Goal: Information Seeking & Learning: Learn about a topic

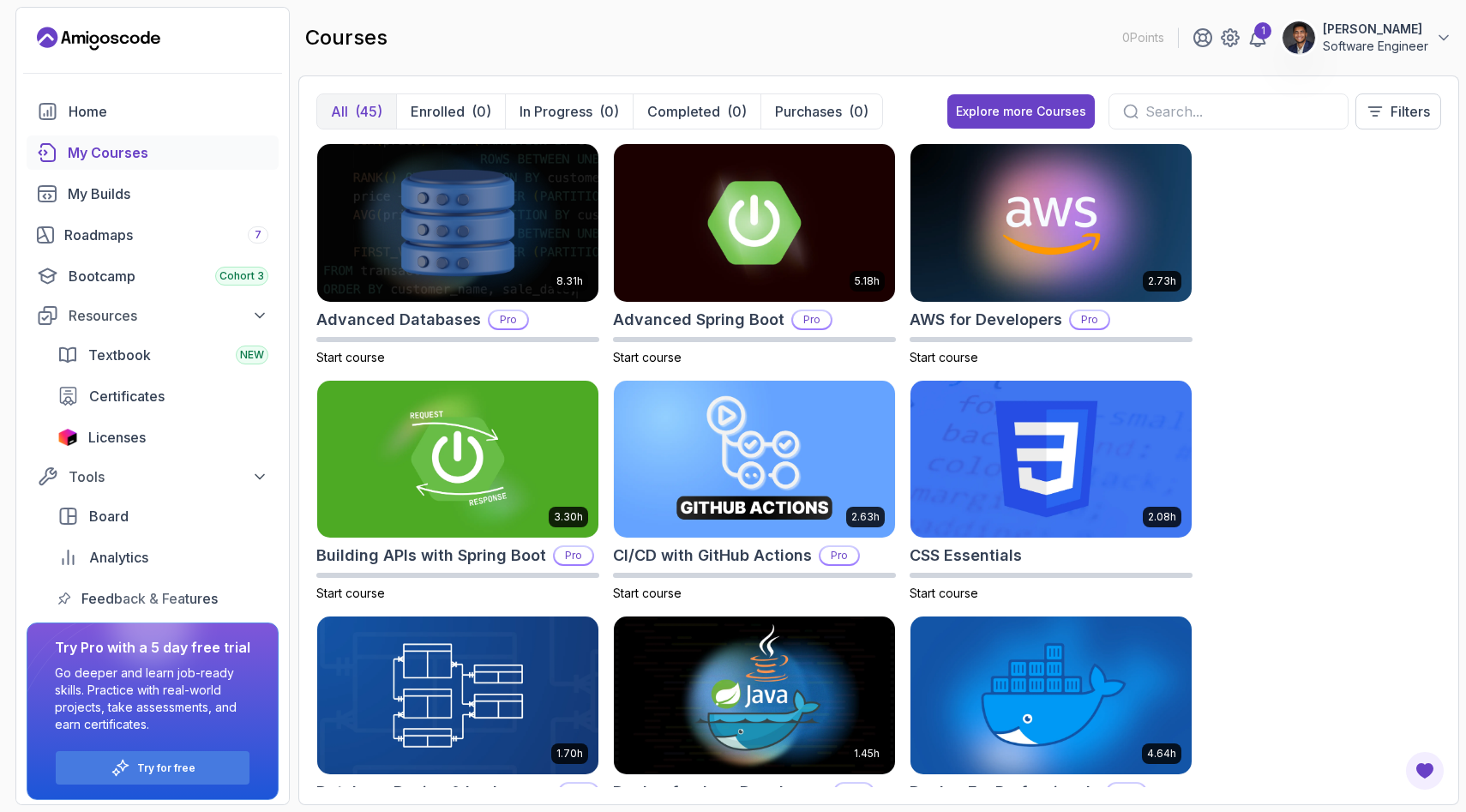
scroll to position [203, 0]
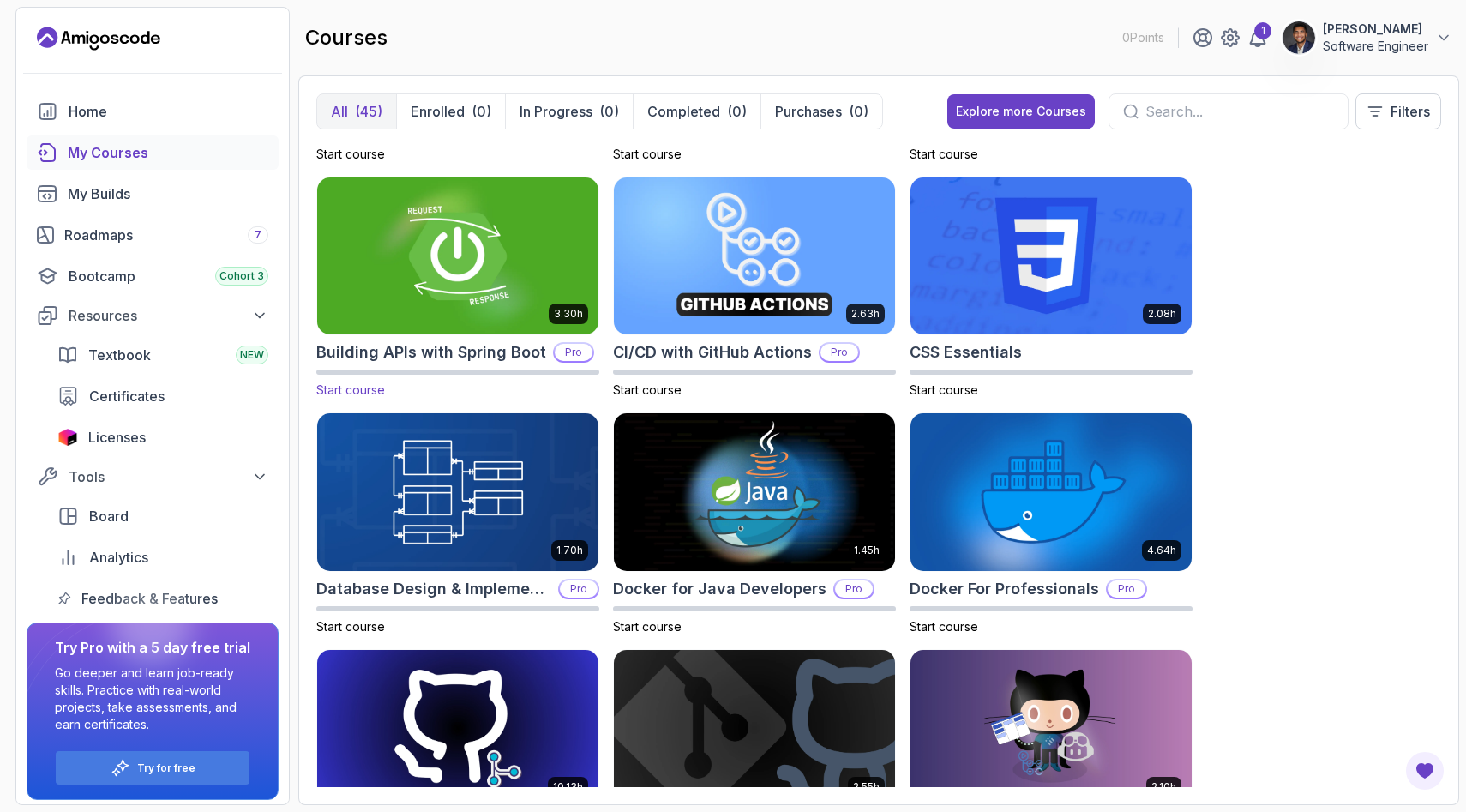
click at [364, 387] on span "Start course" at bounding box center [351, 390] width 69 height 14
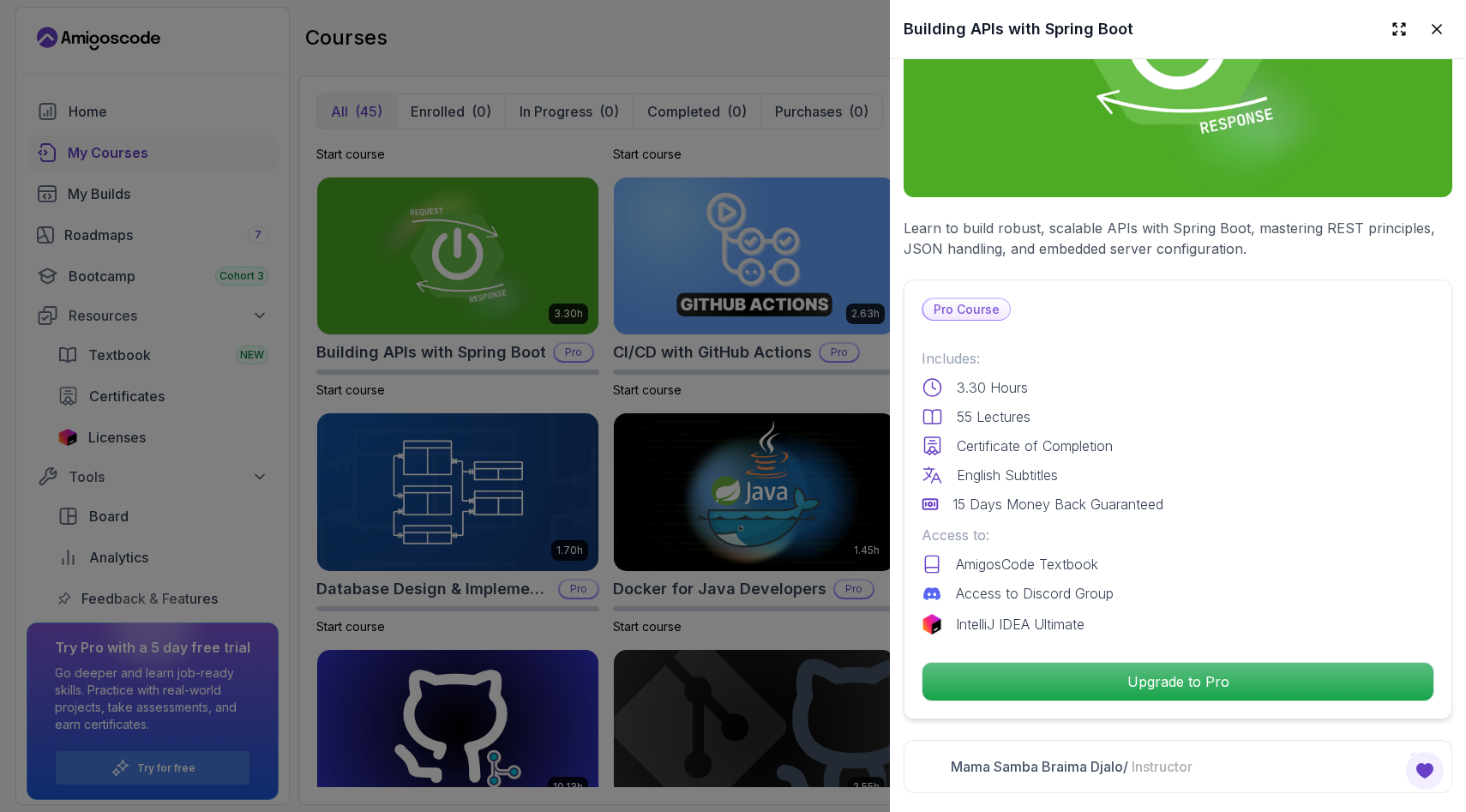
scroll to position [232, 0]
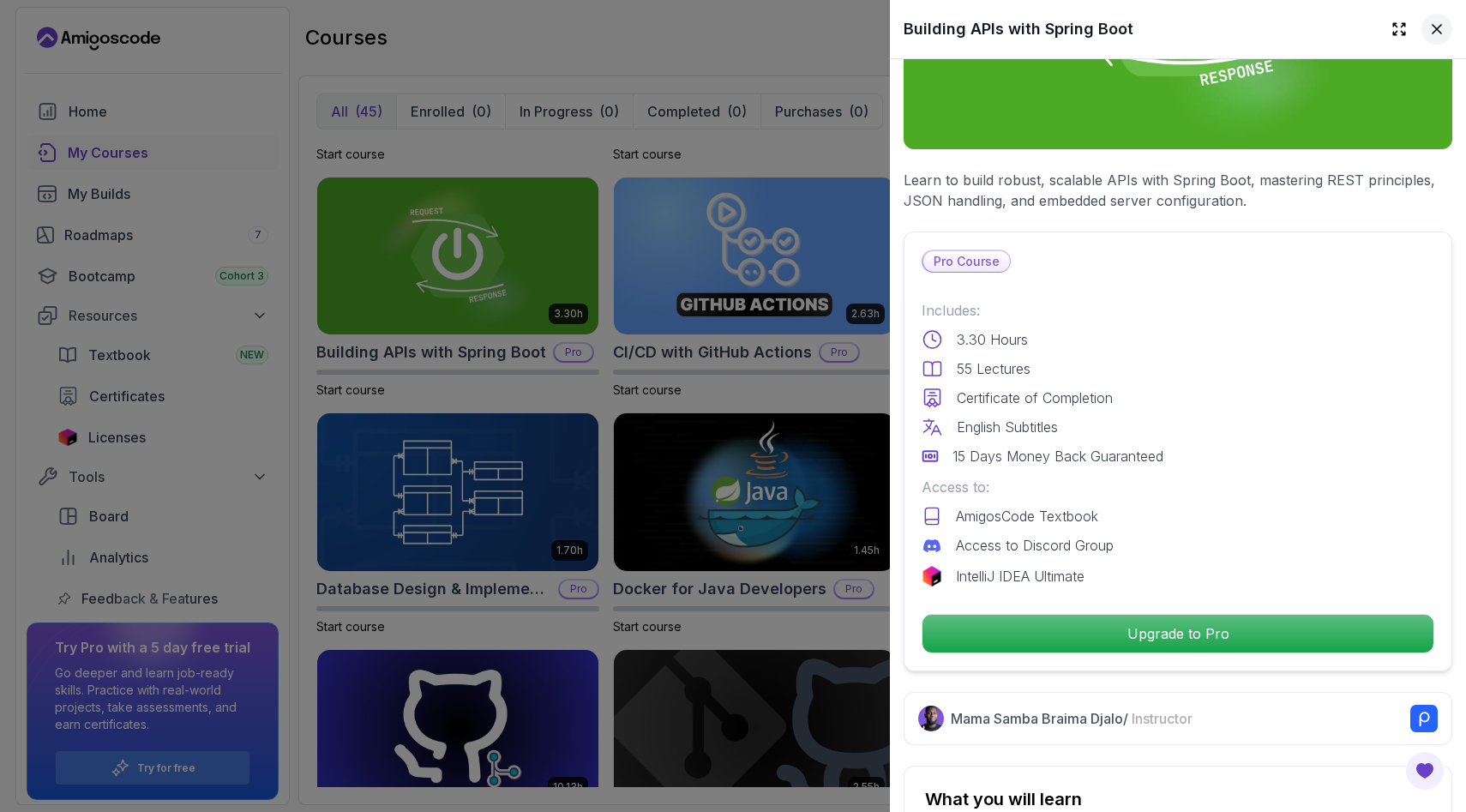
click at [1435, 28] on icon at bounding box center [1437, 28] width 8 height 8
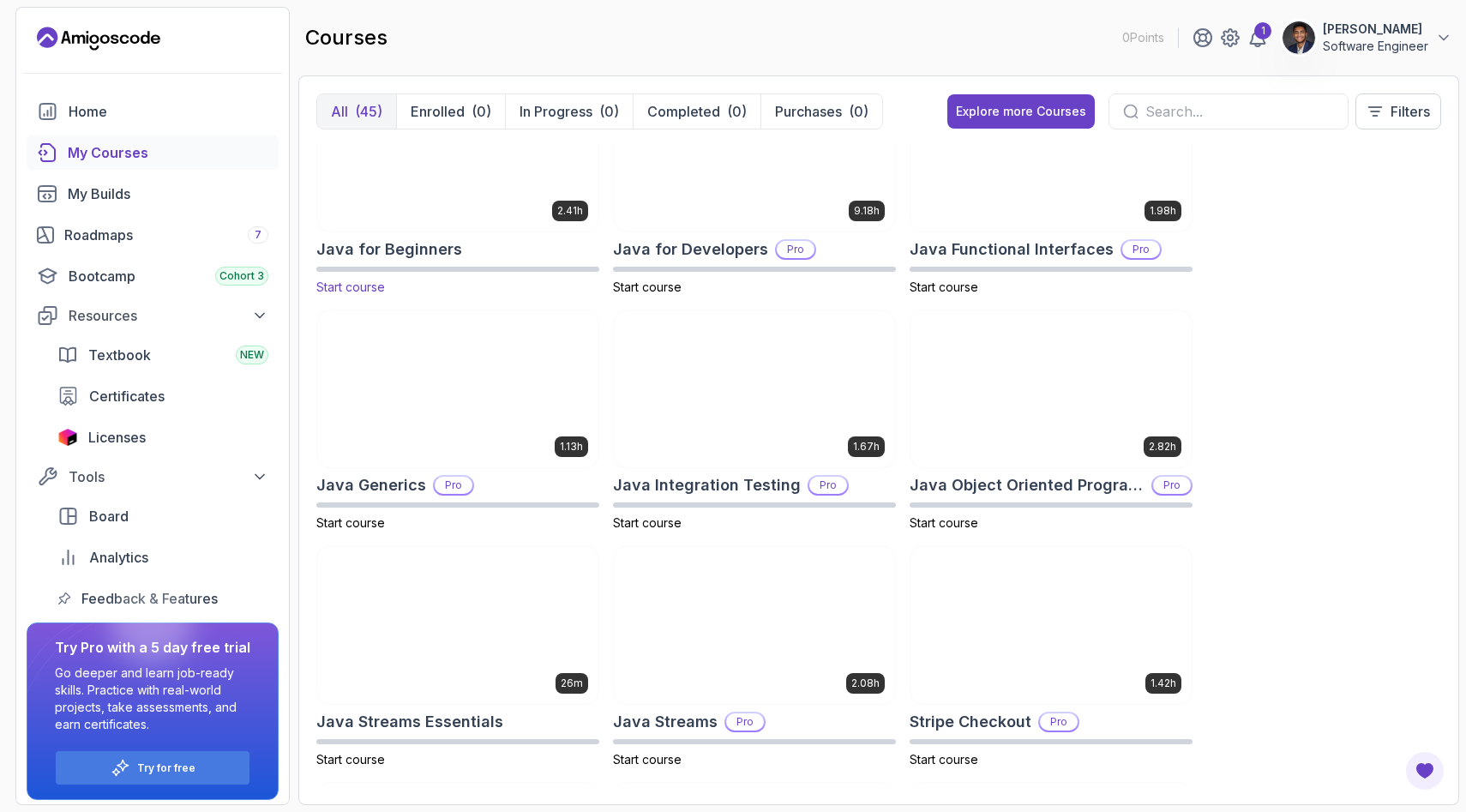
scroll to position [1250, 0]
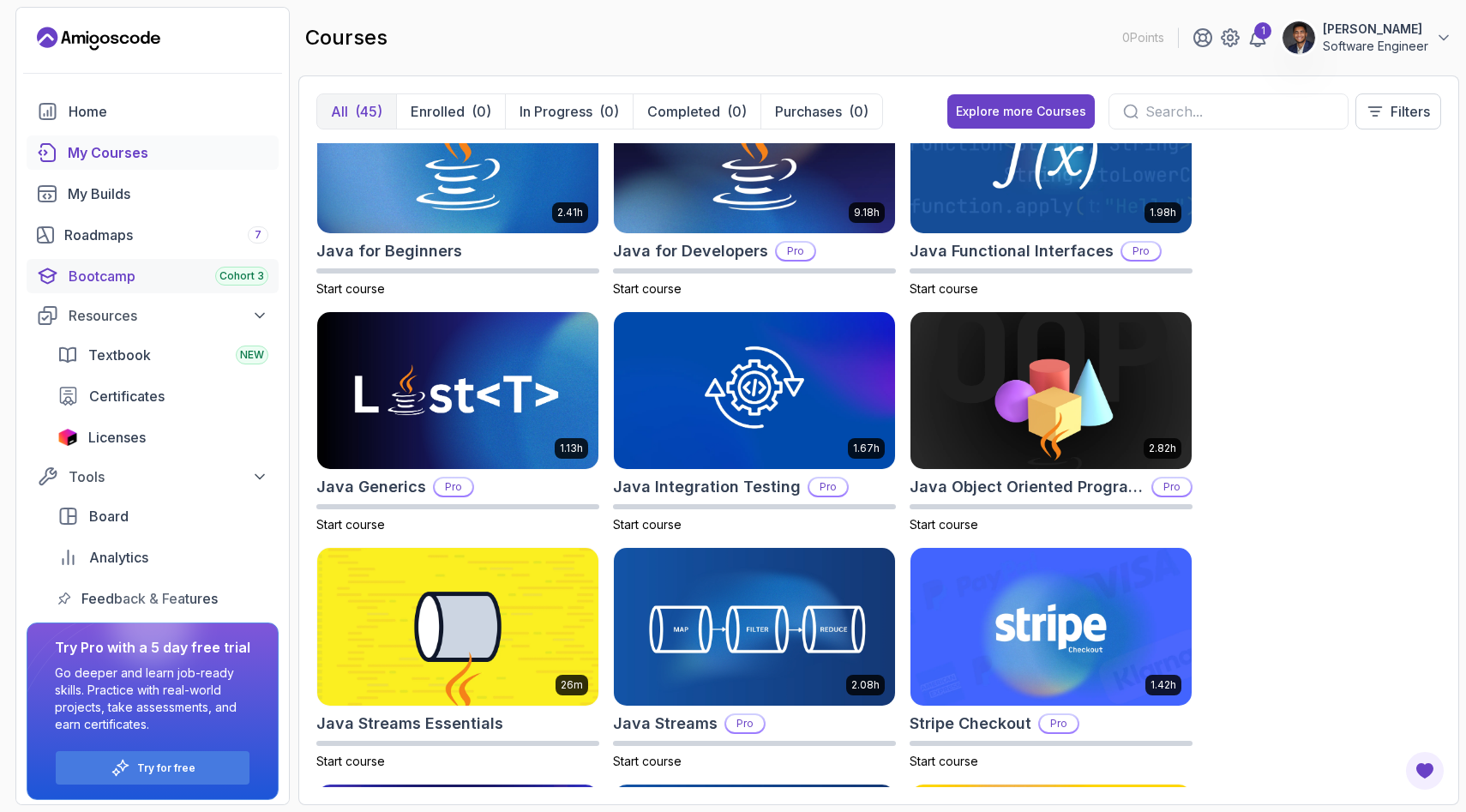
click at [122, 269] on div "Bootcamp Cohort 3" at bounding box center [169, 276] width 199 height 21
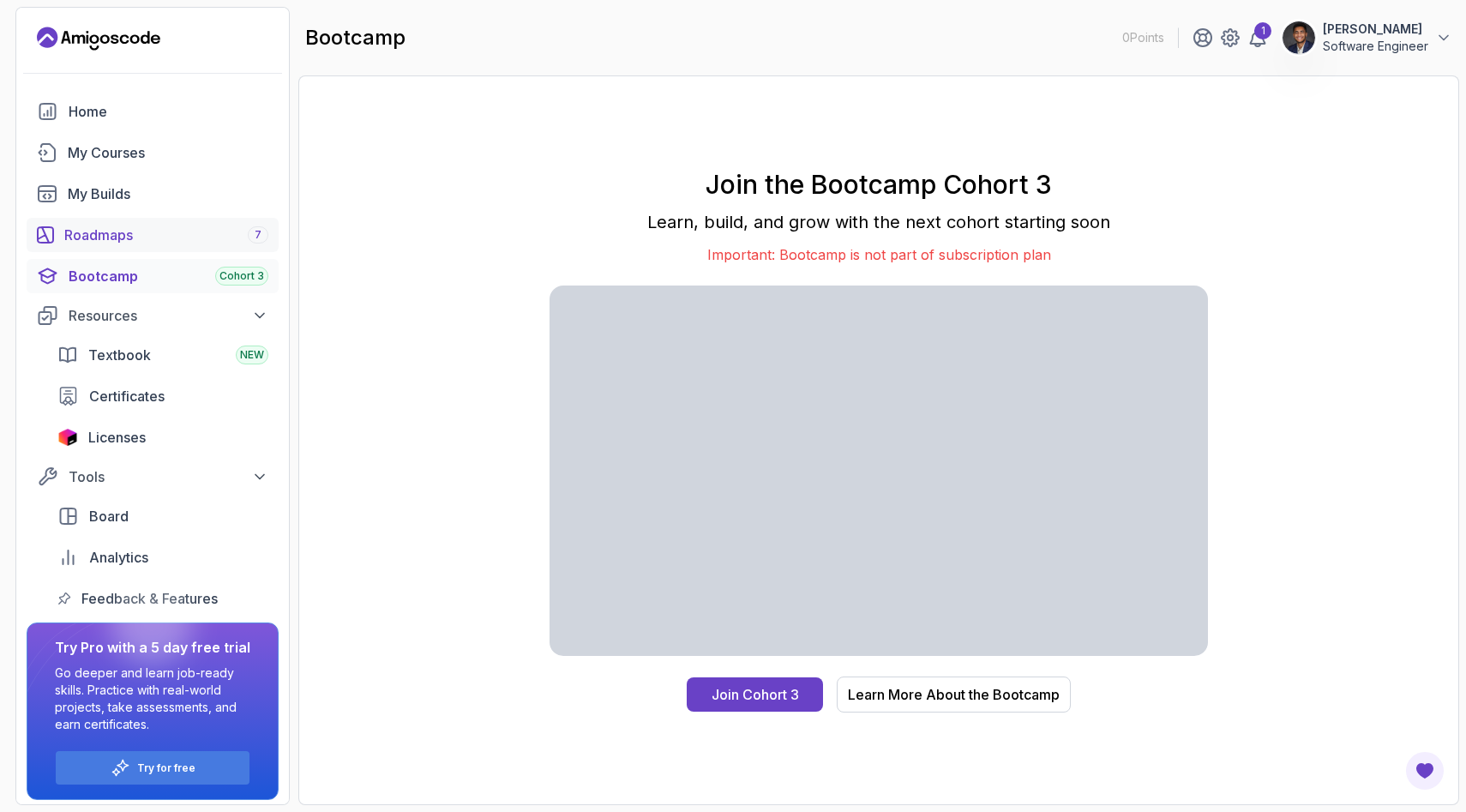
click at [110, 233] on div "Roadmaps 7" at bounding box center [166, 235] width 204 height 21
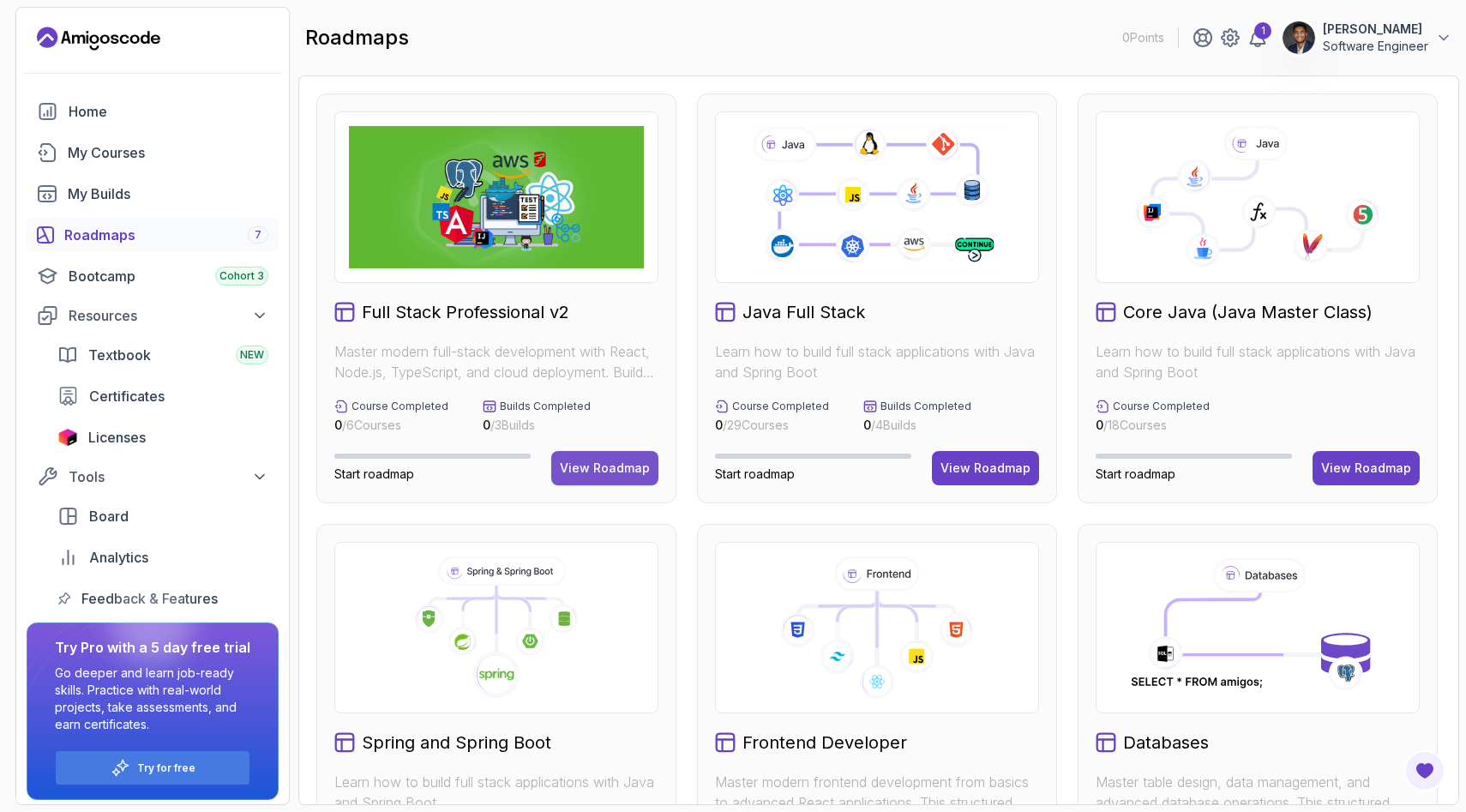
click at [627, 474] on div "View Roadmap" at bounding box center [605, 468] width 90 height 17
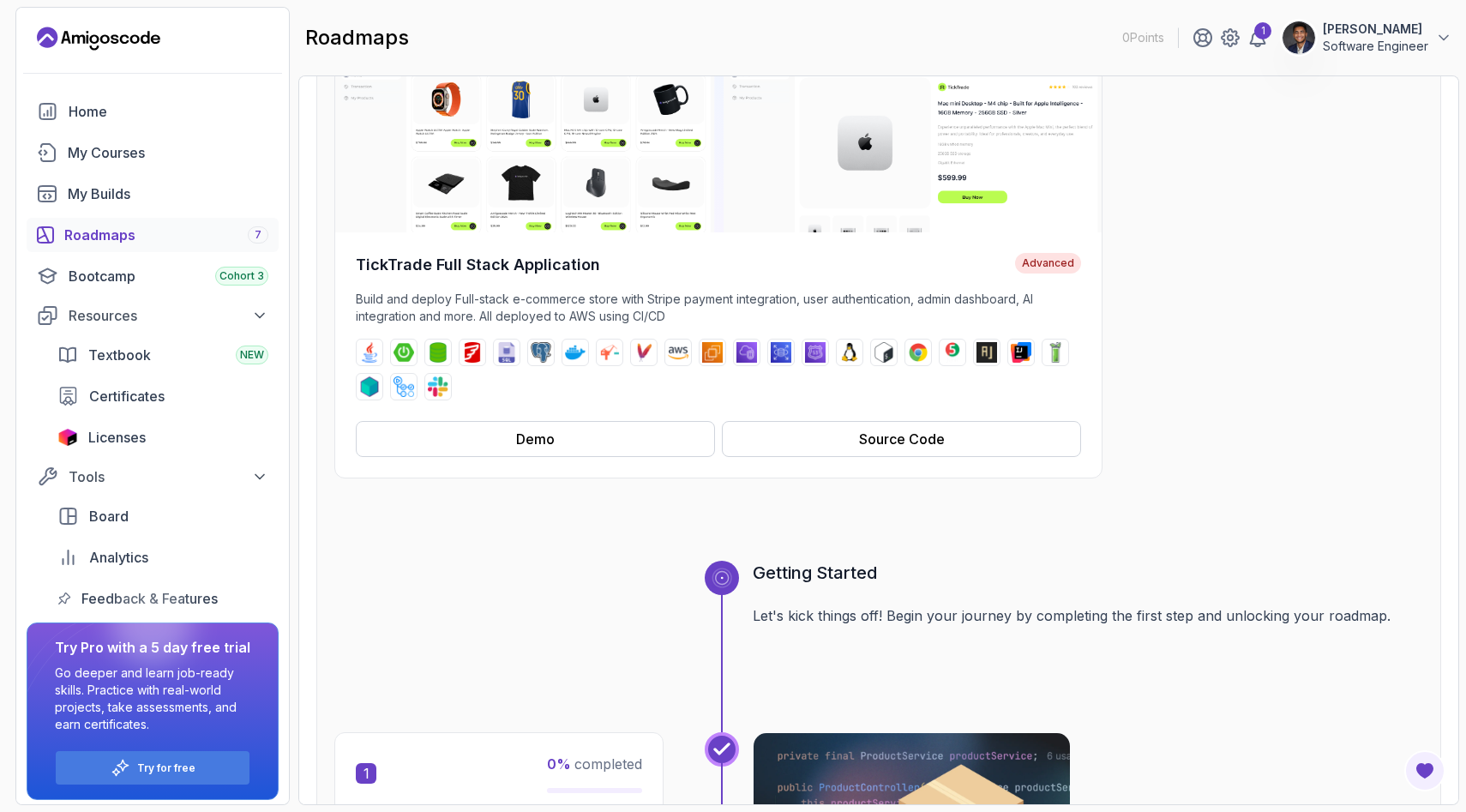
scroll to position [167, 0]
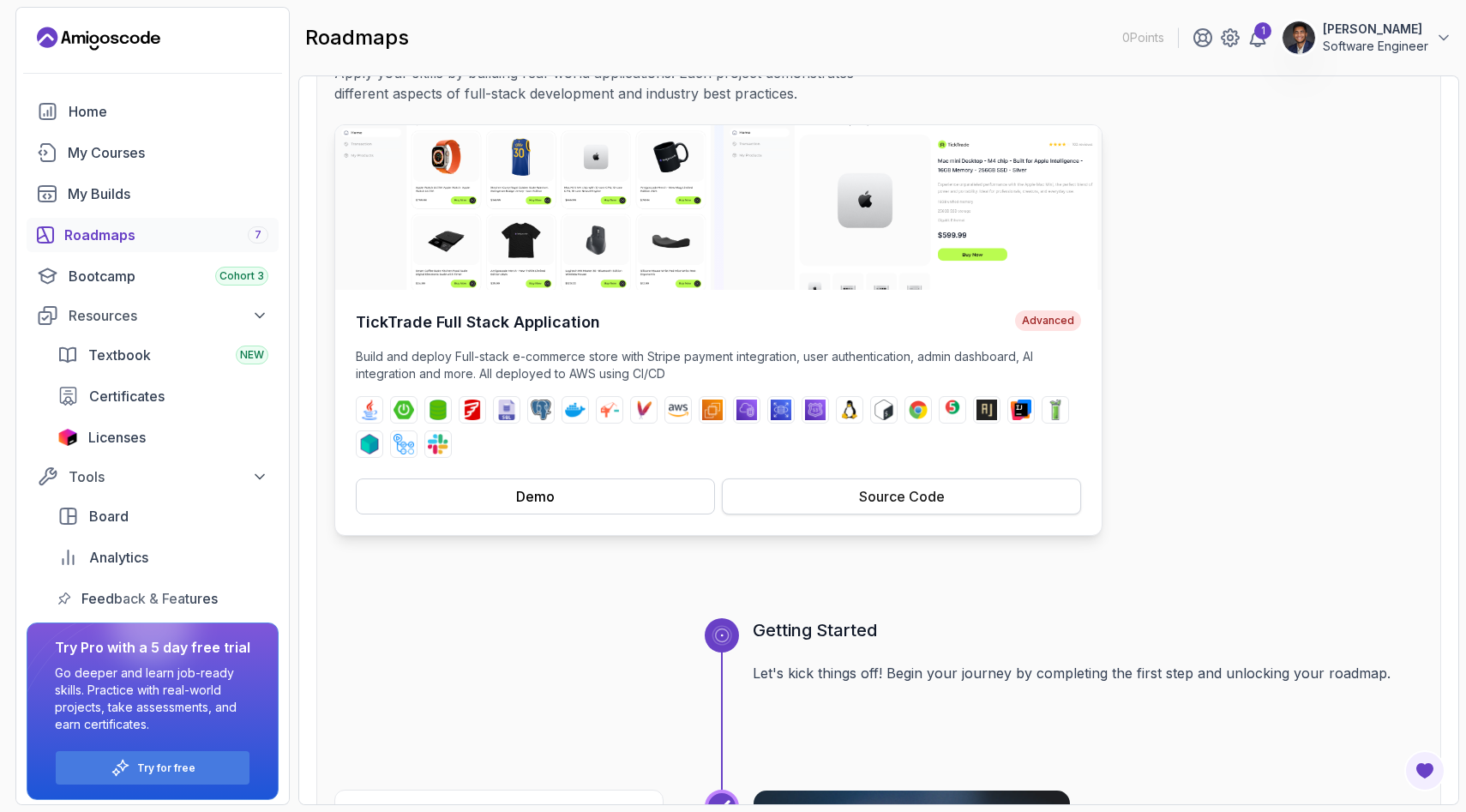
click at [882, 492] on div "Source Code" at bounding box center [902, 496] width 86 height 21
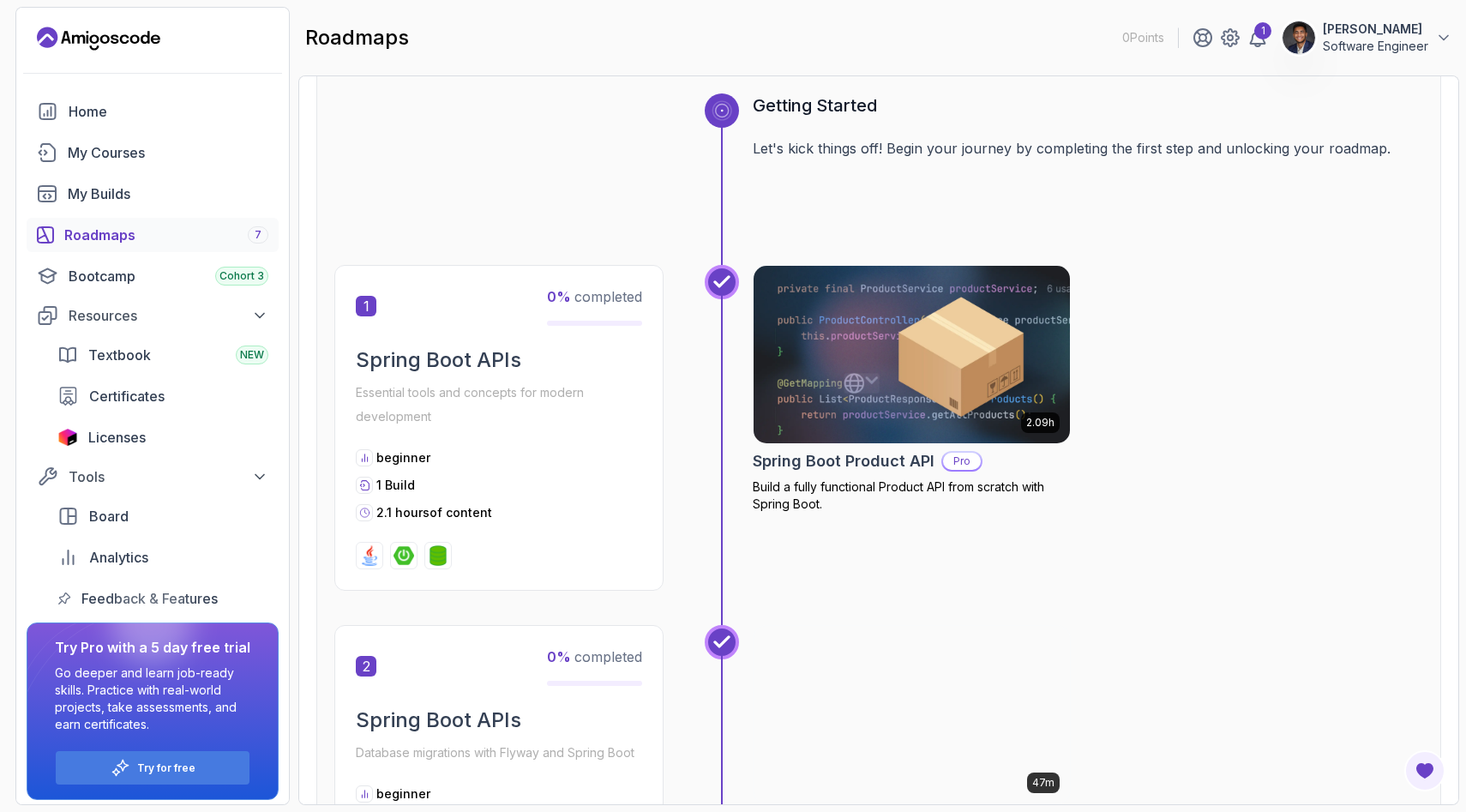
scroll to position [720, 0]
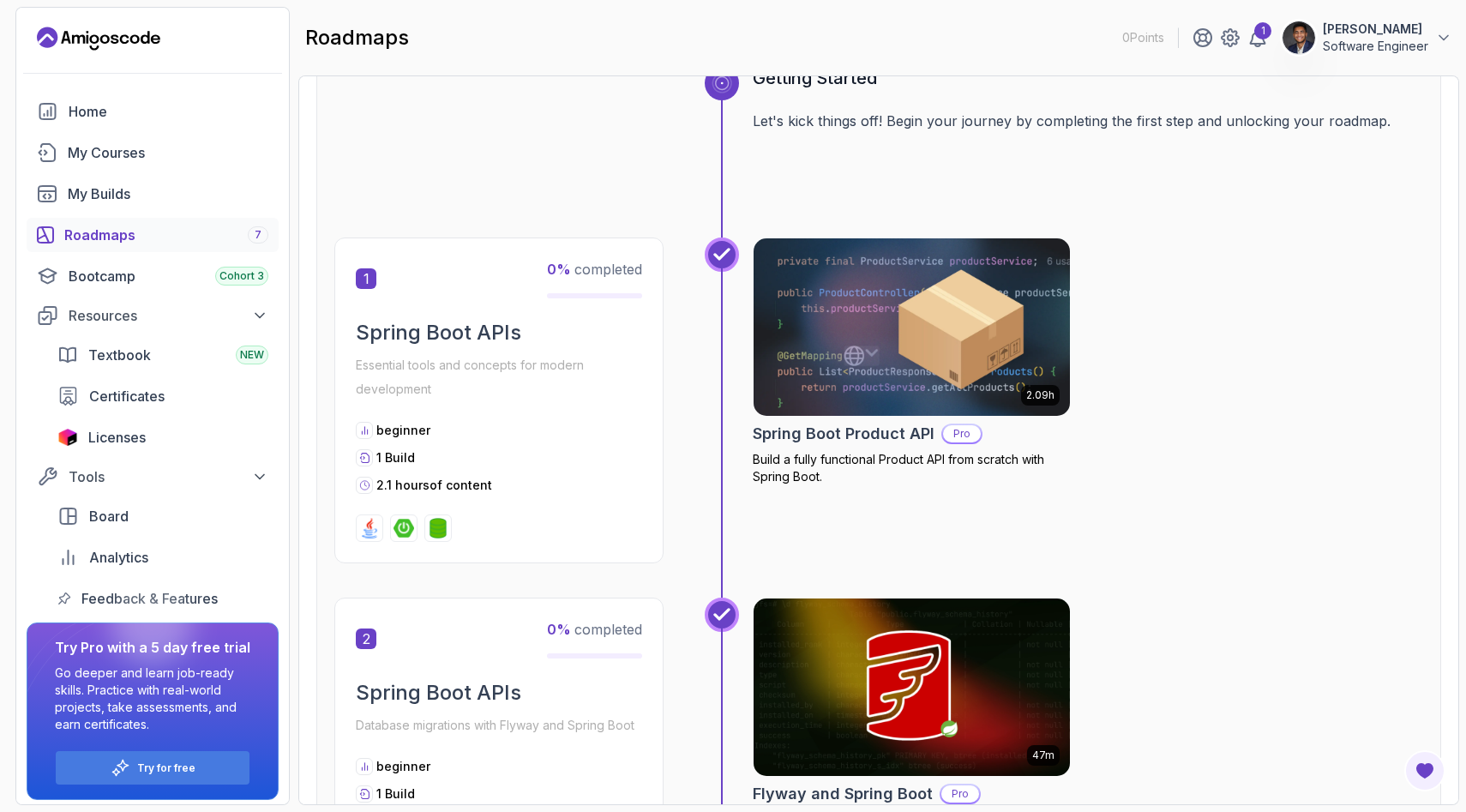
click at [577, 366] on p "Essential tools and concepts for modern development" at bounding box center [500, 377] width 286 height 48
click at [614, 274] on span "0 % completed" at bounding box center [594, 269] width 95 height 17
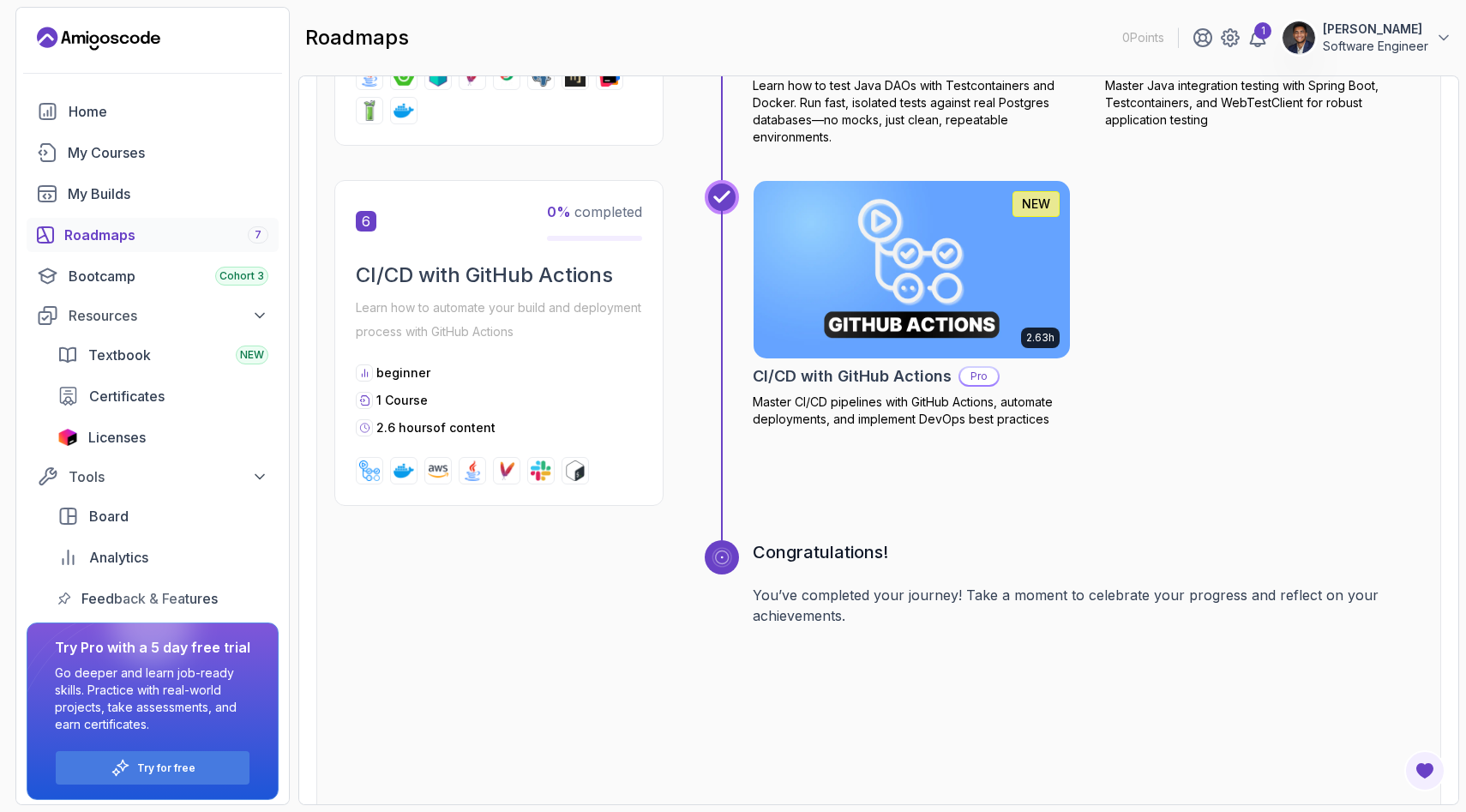
scroll to position [2906, 0]
